Goal: Transaction & Acquisition: Purchase product/service

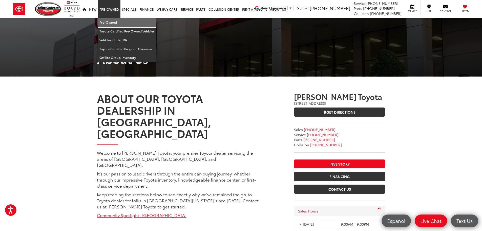
click at [111, 20] on link "Pre-Owned" at bounding box center [127, 22] width 58 height 9
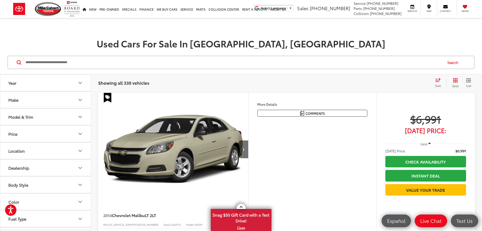
click at [49, 99] on button "Make" at bounding box center [45, 99] width 91 height 16
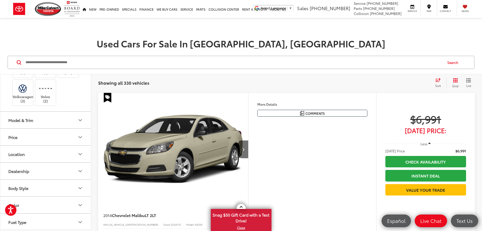
scroll to position [177, 0]
click at [68, 66] on img at bounding box center [68, 66] width 0 height 0
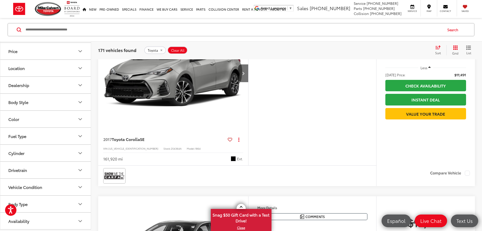
scroll to position [278, 0]
click at [23, 36] on div "Model & Trim" at bounding box center [20, 34] width 25 height 5
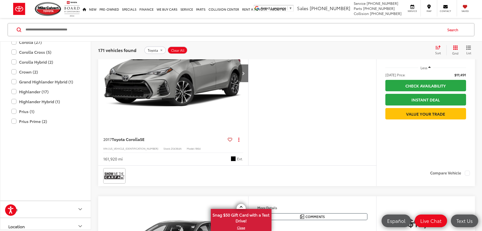
click at [13, 17] on label "Avalon (1)" at bounding box center [45, 12] width 68 height 9
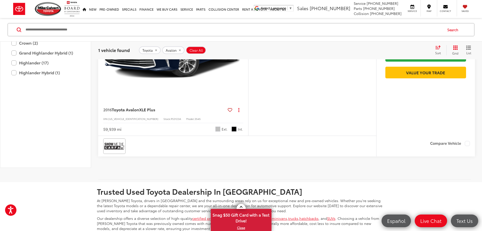
scroll to position [109, 0]
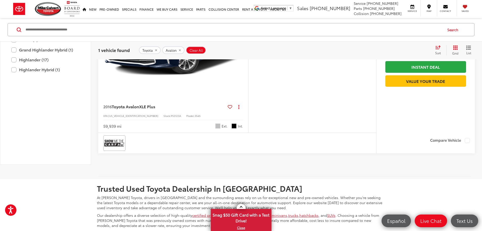
click at [15, 5] on label "Camry (29)" at bounding box center [45, 0] width 68 height 9
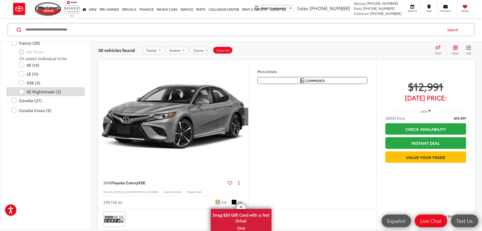
scroll to position [278, 0]
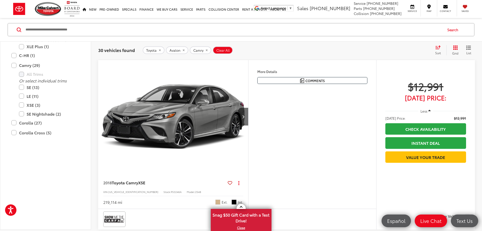
click at [205, 50] on icon "remove Camry" at bounding box center [206, 50] width 3 height 3
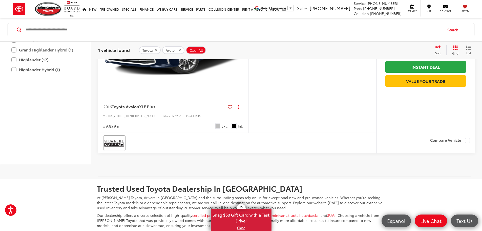
scroll to position [58, 0]
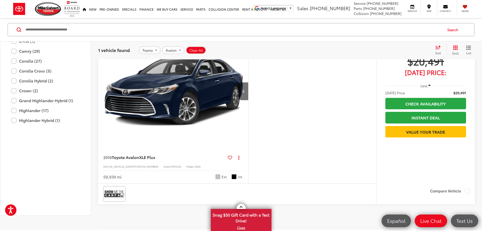
click at [164, 98] on img "2016 Toyota Avalon XLE Plus 0" at bounding box center [173, 91] width 151 height 113
